Goal: Task Accomplishment & Management: Manage account settings

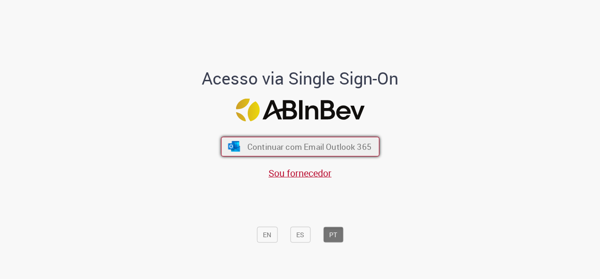
click at [302, 143] on span "Continuar com Email Outlook 365" at bounding box center [309, 147] width 124 height 11
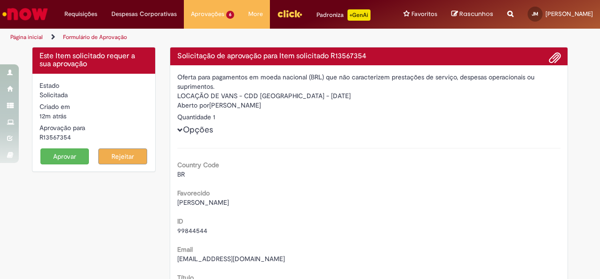
click at [78, 150] on button "Aprovar" at bounding box center [64, 157] width 49 height 16
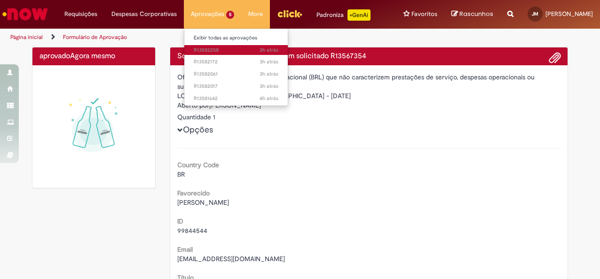
click at [210, 48] on span "3h atrás 3 horas atrás R13582258" at bounding box center [236, 51] width 85 height 8
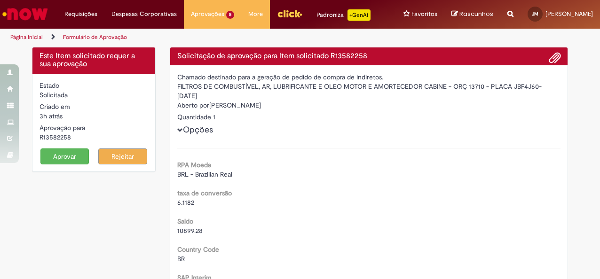
click at [80, 152] on button "Aprovar" at bounding box center [64, 157] width 49 height 16
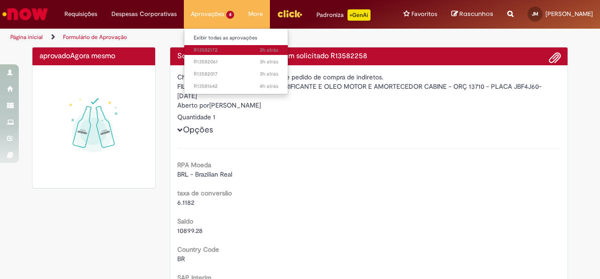
click at [208, 48] on span "3h atrás 3 horas atrás R13582172" at bounding box center [236, 51] width 85 height 8
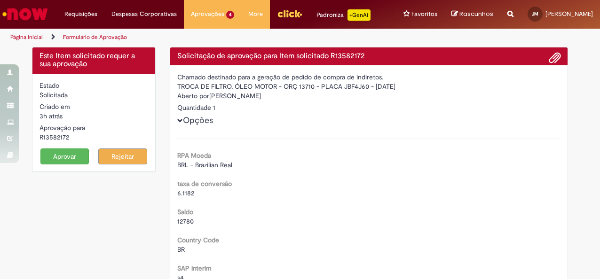
click at [75, 151] on button "Aprovar" at bounding box center [64, 157] width 49 height 16
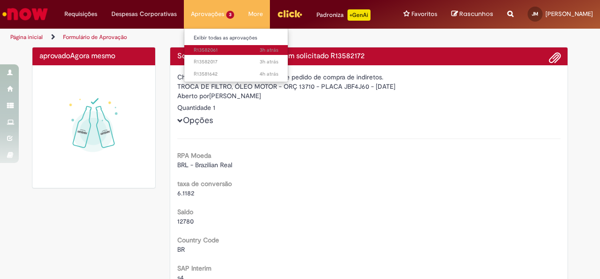
click at [210, 53] on span "3h atrás 3 horas atrás R13582061" at bounding box center [236, 51] width 85 height 8
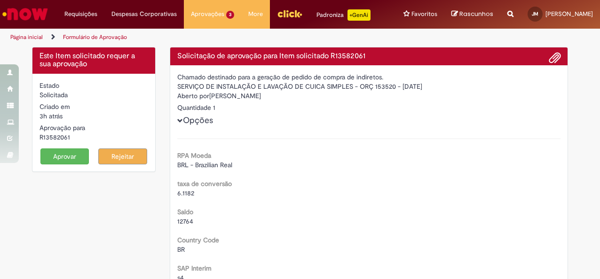
click at [57, 153] on button "Aprovar" at bounding box center [64, 157] width 49 height 16
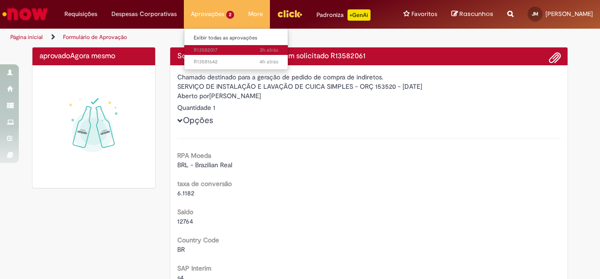
click at [207, 54] on span "3h atrás 3 horas atrás R13582017" at bounding box center [236, 51] width 85 height 8
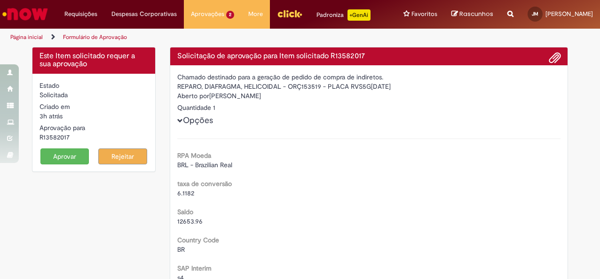
click at [45, 155] on button "Aprovar" at bounding box center [64, 157] width 49 height 16
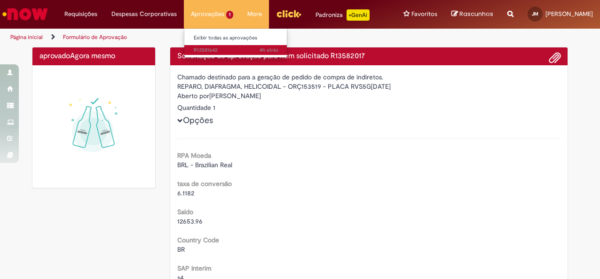
click at [209, 48] on span "4h atrás 4 horas atrás R13581642" at bounding box center [236, 51] width 85 height 8
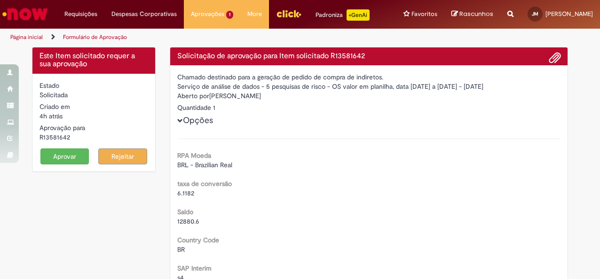
click at [77, 151] on button "Aprovar" at bounding box center [64, 157] width 49 height 16
